Goal: Task Accomplishment & Management: Use online tool/utility

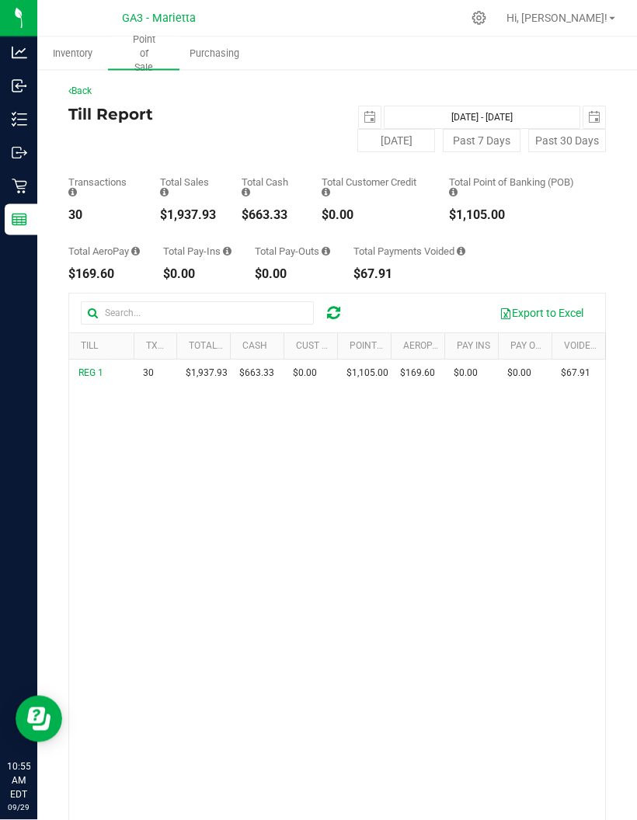
scroll to position [1, 0]
click at [23, 220] on icon at bounding box center [20, 220] width 16 height 16
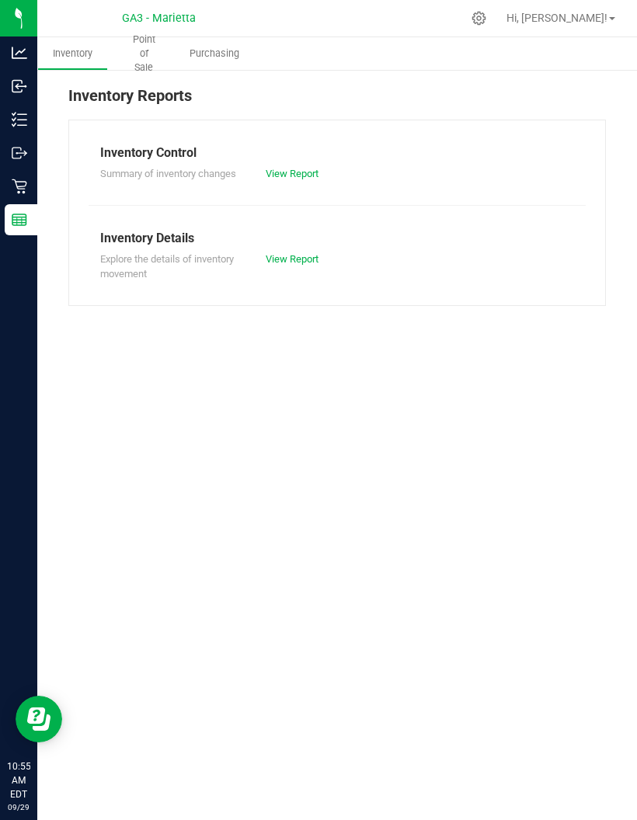
click at [149, 50] on span "Point of Sale" at bounding box center [143, 54] width 71 height 42
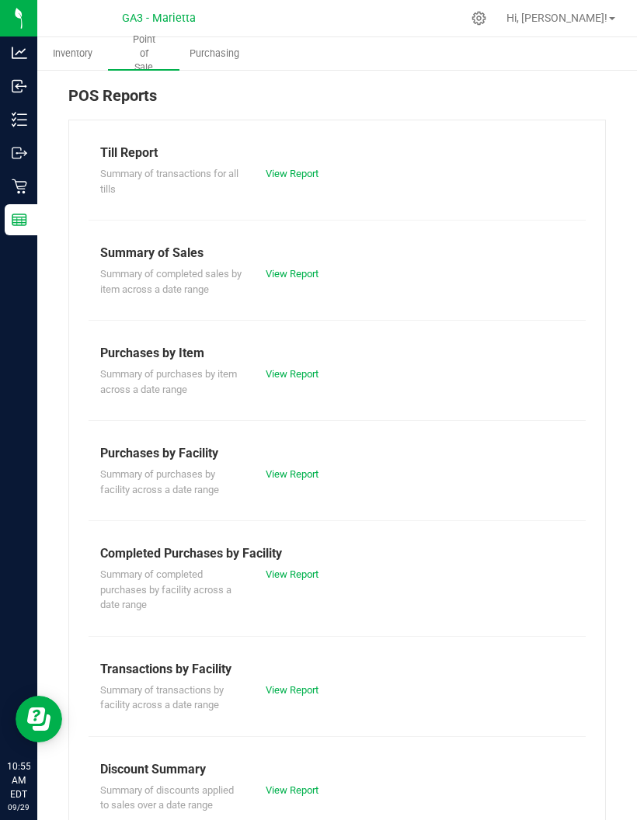
click at [305, 178] on link "View Report" at bounding box center [291, 174] width 53 height 12
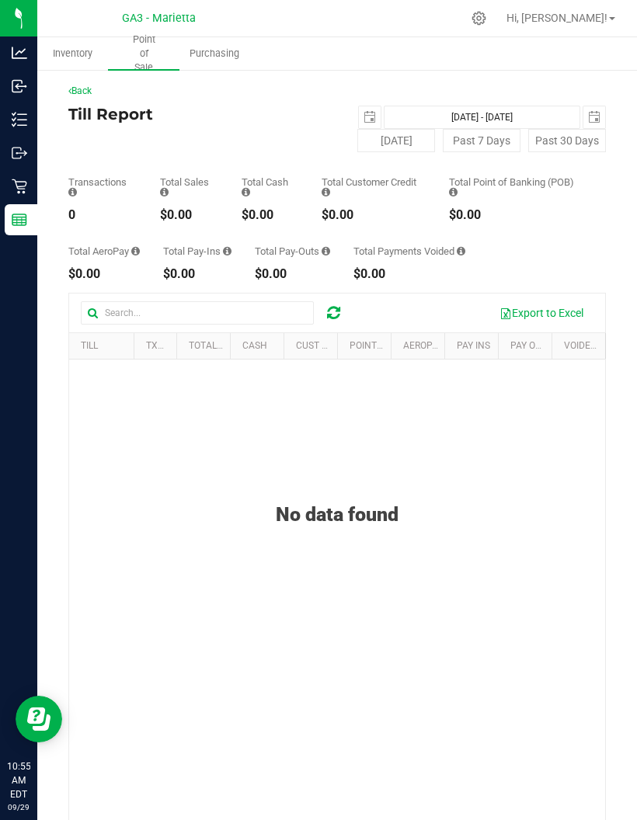
click at [88, 90] on link "Back" at bounding box center [79, 90] width 23 height 11
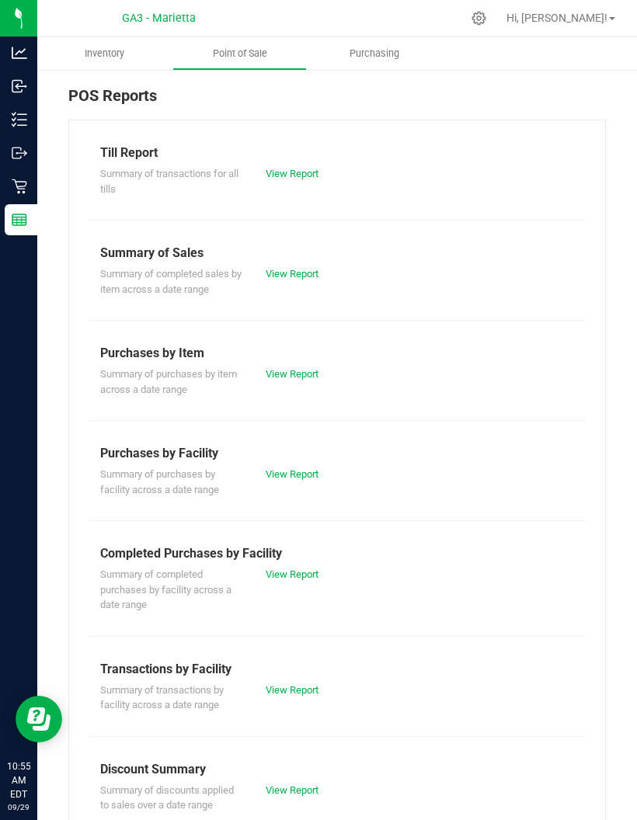
click at [311, 272] on link "View Report" at bounding box center [291, 274] width 53 height 12
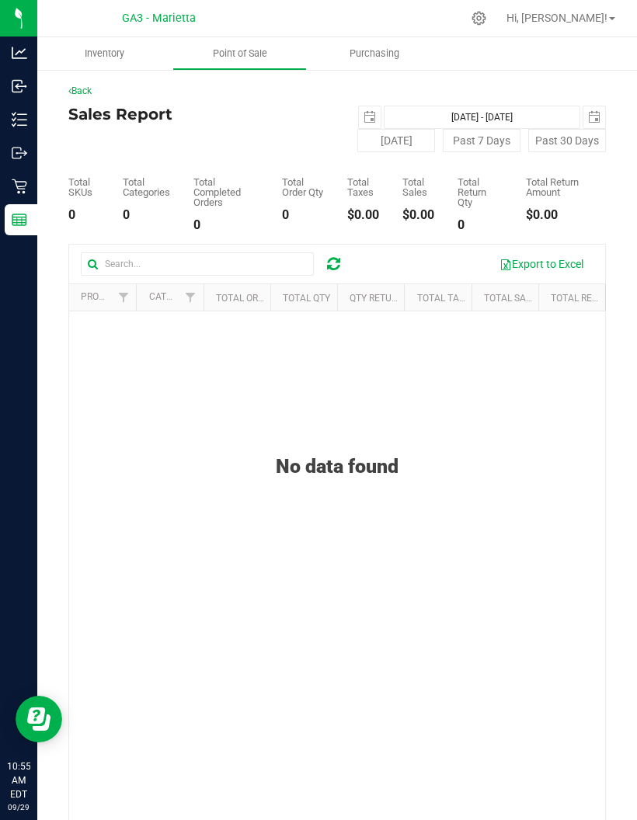
click at [369, 118] on span "select" at bounding box center [369, 117] width 12 height 12
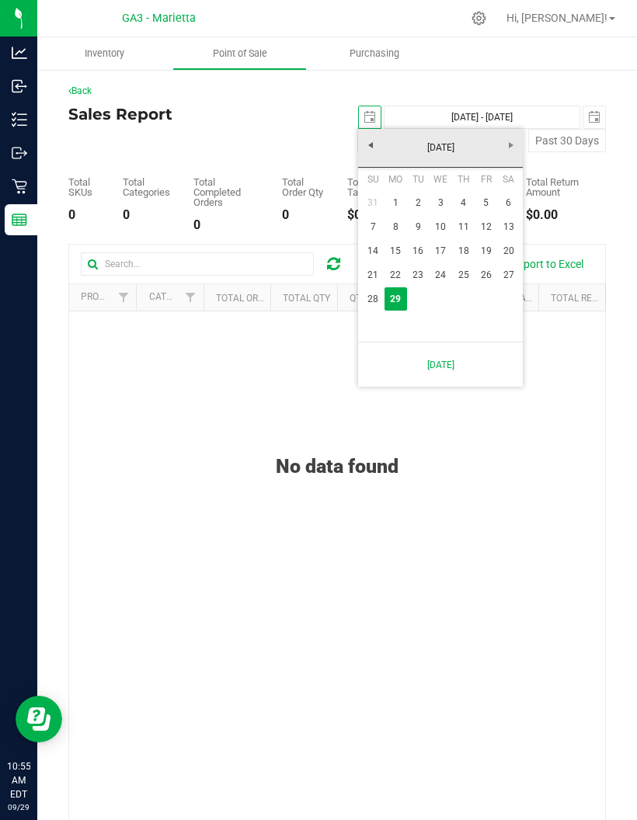
click at [366, 295] on link "28" at bounding box center [372, 299] width 23 height 24
type input "[DATE]"
type input "[DATE] - [DATE]"
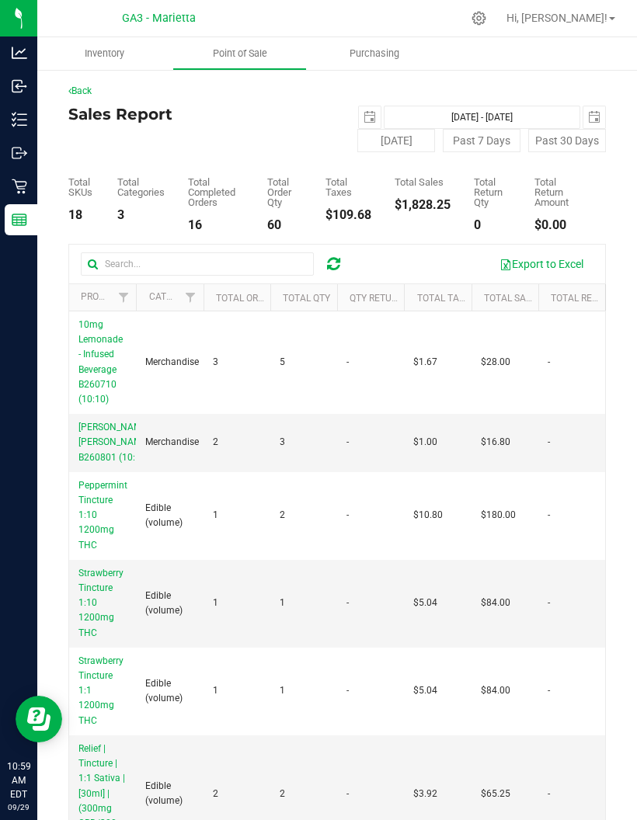
click at [0, 0] on p "Retail" at bounding box center [0, 0] width 0 height 0
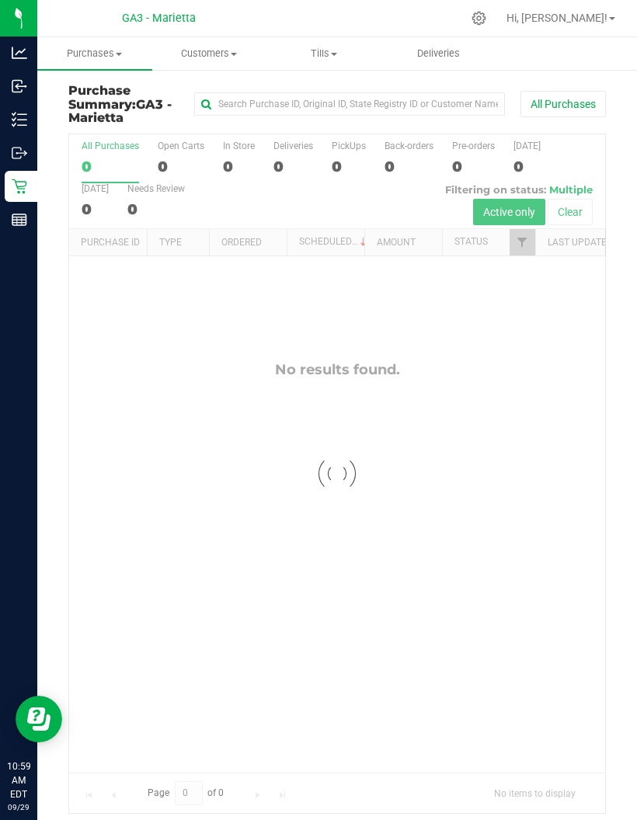
click at [312, 56] on span "Tills" at bounding box center [323, 54] width 113 height 14
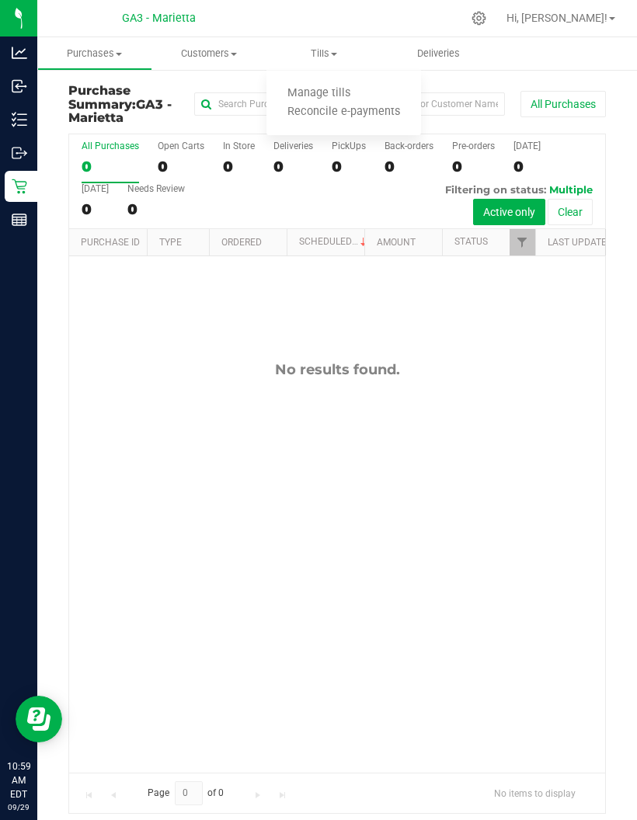
click at [346, 93] on span "Manage tills" at bounding box center [318, 93] width 105 height 13
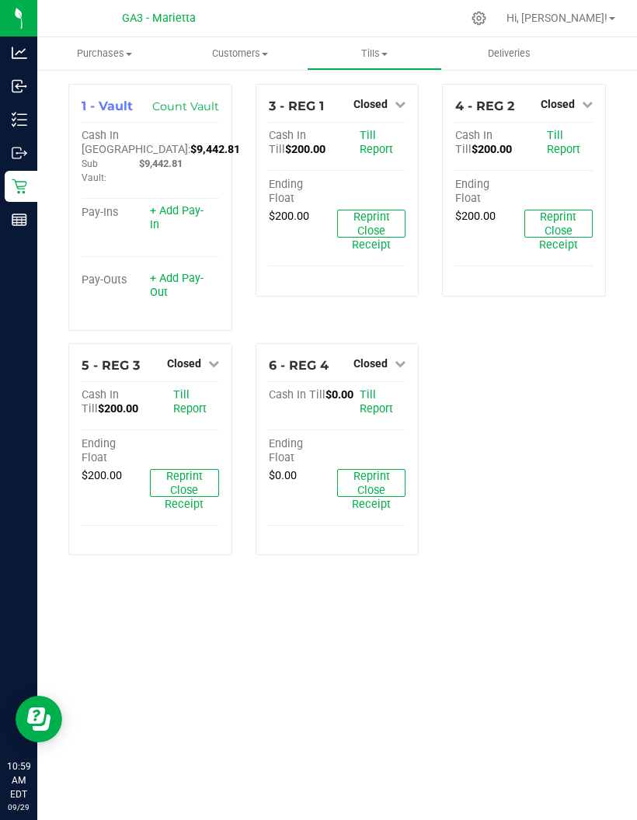
click at [397, 104] on icon at bounding box center [399, 104] width 11 height 11
click at [363, 141] on link "Open Till" at bounding box center [369, 136] width 41 height 12
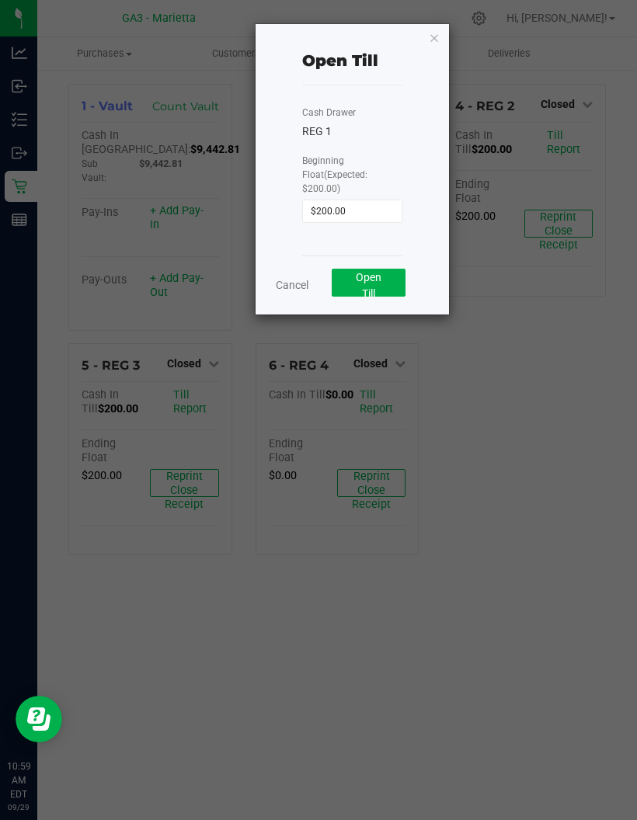
click at [387, 274] on button "Open Till" at bounding box center [368, 283] width 74 height 28
